Goal: Check status

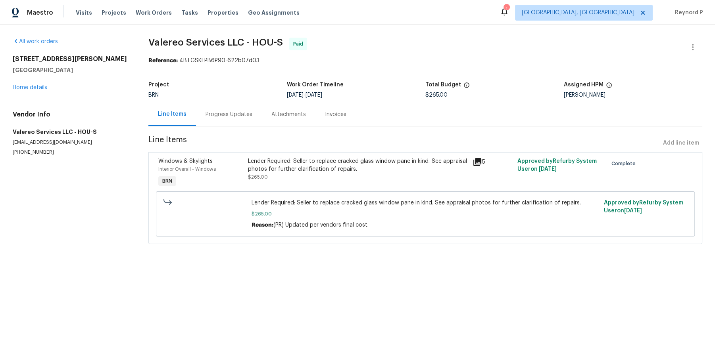
click at [214, 115] on div "Progress Updates" at bounding box center [228, 115] width 47 height 8
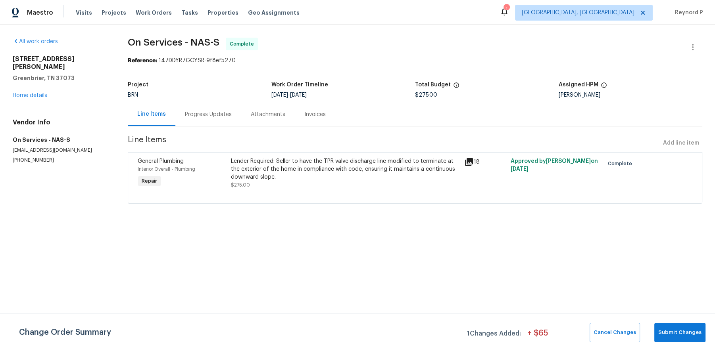
click at [306, 169] on div "Lender Required: Seller to have the TPR valve discharge line modified to termin…" at bounding box center [345, 169] width 228 height 24
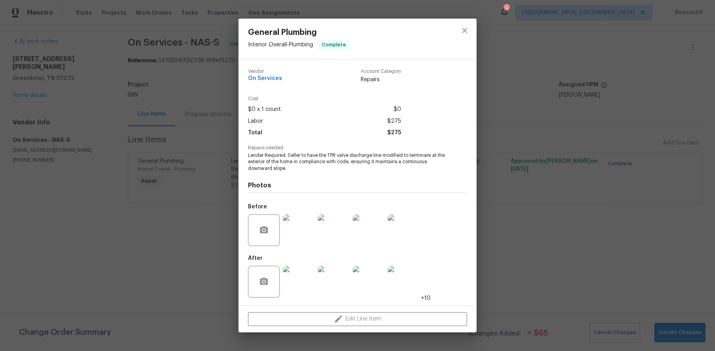
click at [170, 252] on div "General Plumbing Interior Overall - Plumbing Complete Vendor On Services Accoun…" at bounding box center [357, 175] width 715 height 351
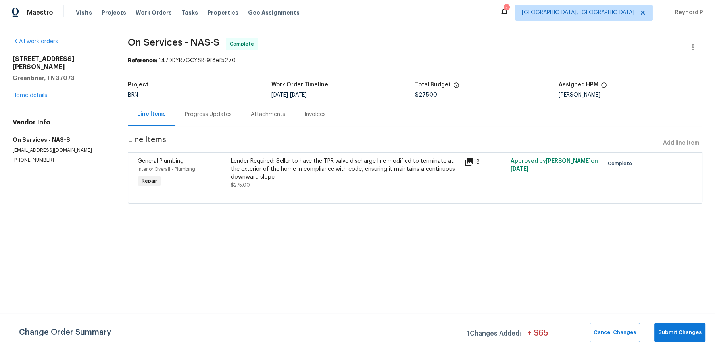
click at [209, 107] on div "Progress Updates" at bounding box center [208, 114] width 66 height 23
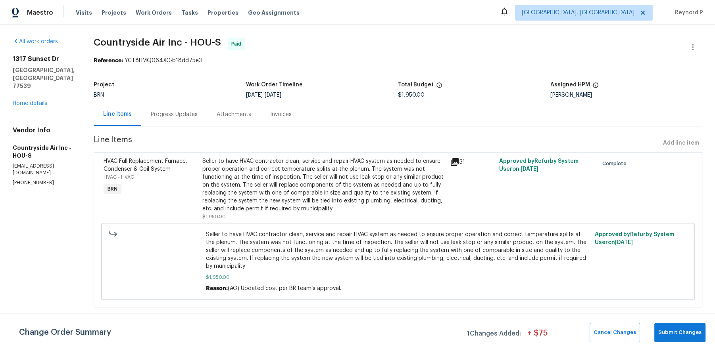
click at [181, 117] on div "Progress Updates" at bounding box center [174, 115] width 47 height 8
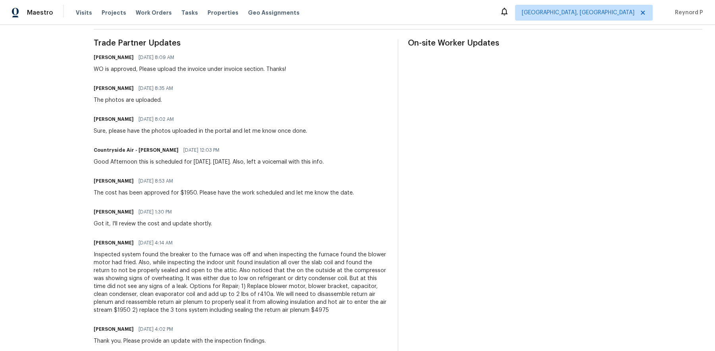
scroll to position [226, 0]
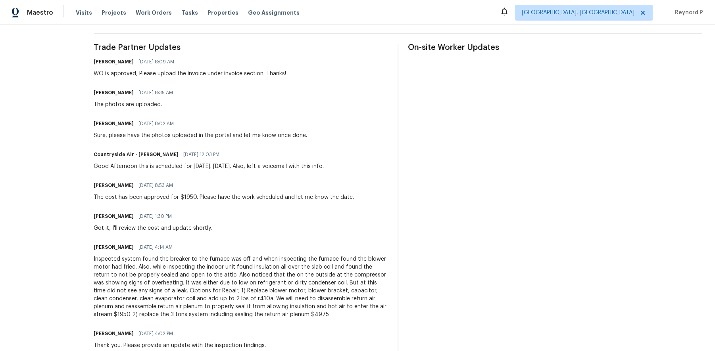
click at [105, 93] on h6 "Michael Theard" at bounding box center [114, 93] width 40 height 8
copy h6 "Michael"
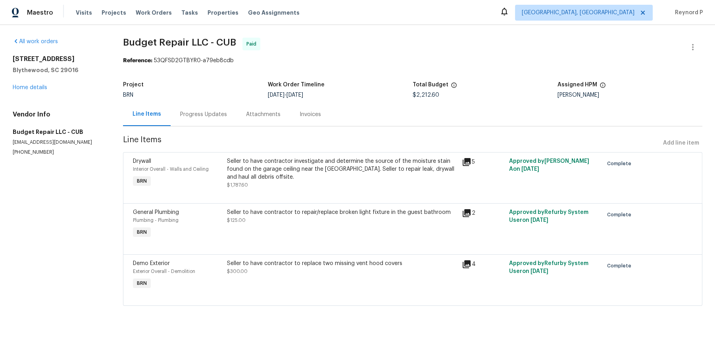
click at [193, 115] on div "Progress Updates" at bounding box center [203, 115] width 47 height 8
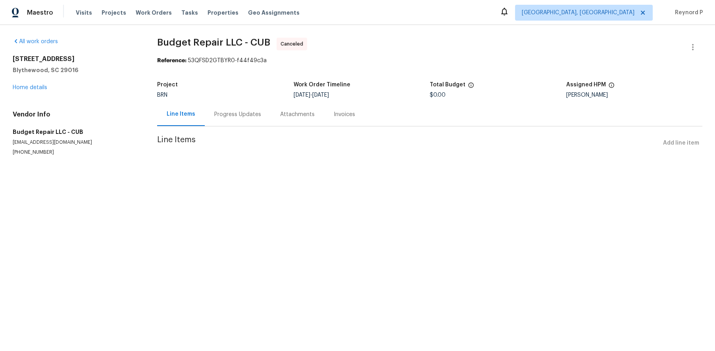
click at [229, 121] on div "Progress Updates" at bounding box center [238, 114] width 66 height 23
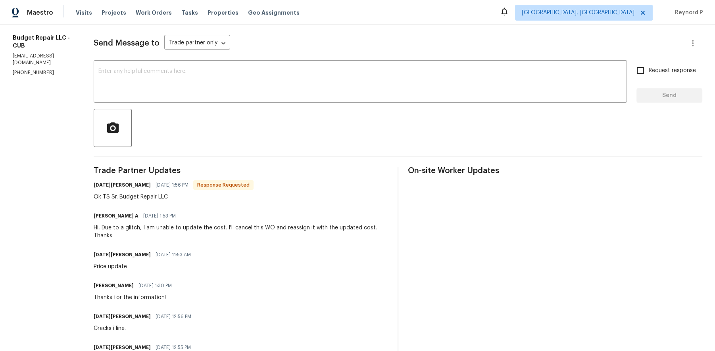
scroll to position [65, 0]
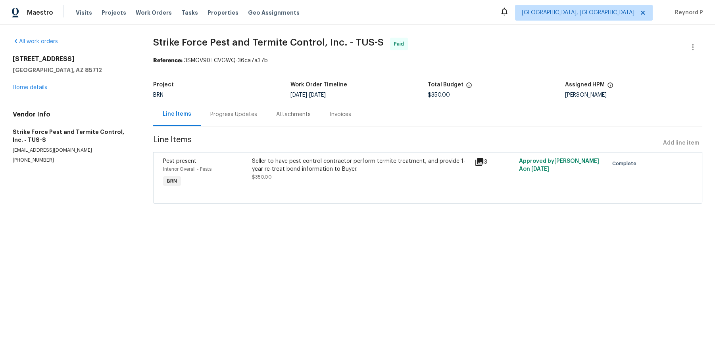
click at [235, 115] on div "Progress Updates" at bounding box center [233, 115] width 47 height 8
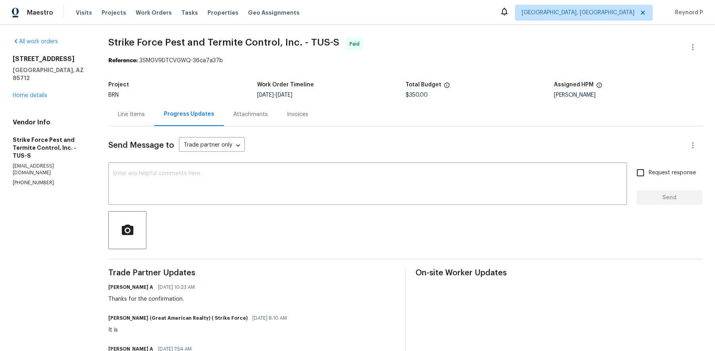
click at [124, 118] on div "Line Items" at bounding box center [131, 115] width 27 height 8
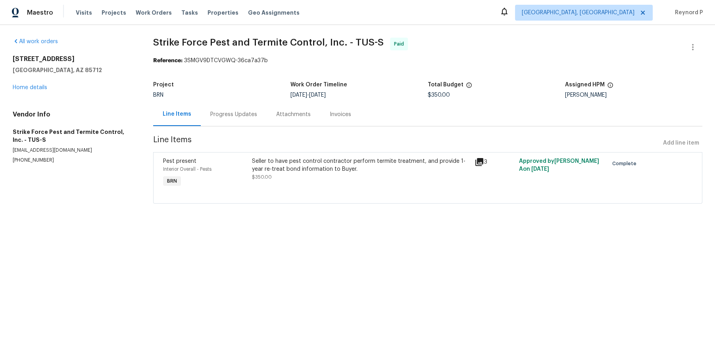
click at [302, 166] on div "Seller to have pest control contractor perform termite treatment, and provide 1…" at bounding box center [361, 165] width 218 height 16
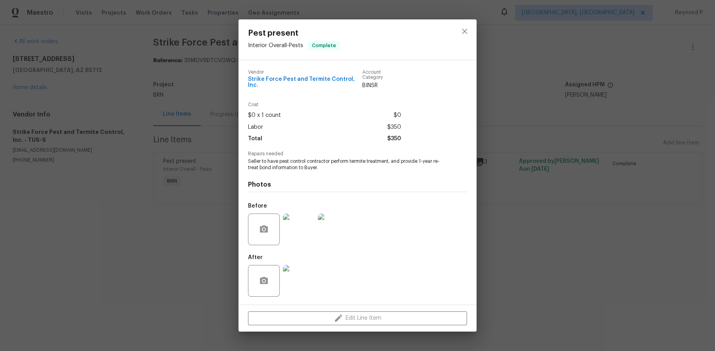
click at [168, 238] on div "Pest present Interior Overall - Pests Complete Vendor Strike Force Pest and Ter…" at bounding box center [357, 175] width 715 height 351
